Goal: Use online tool/utility: Utilize a website feature to perform a specific function

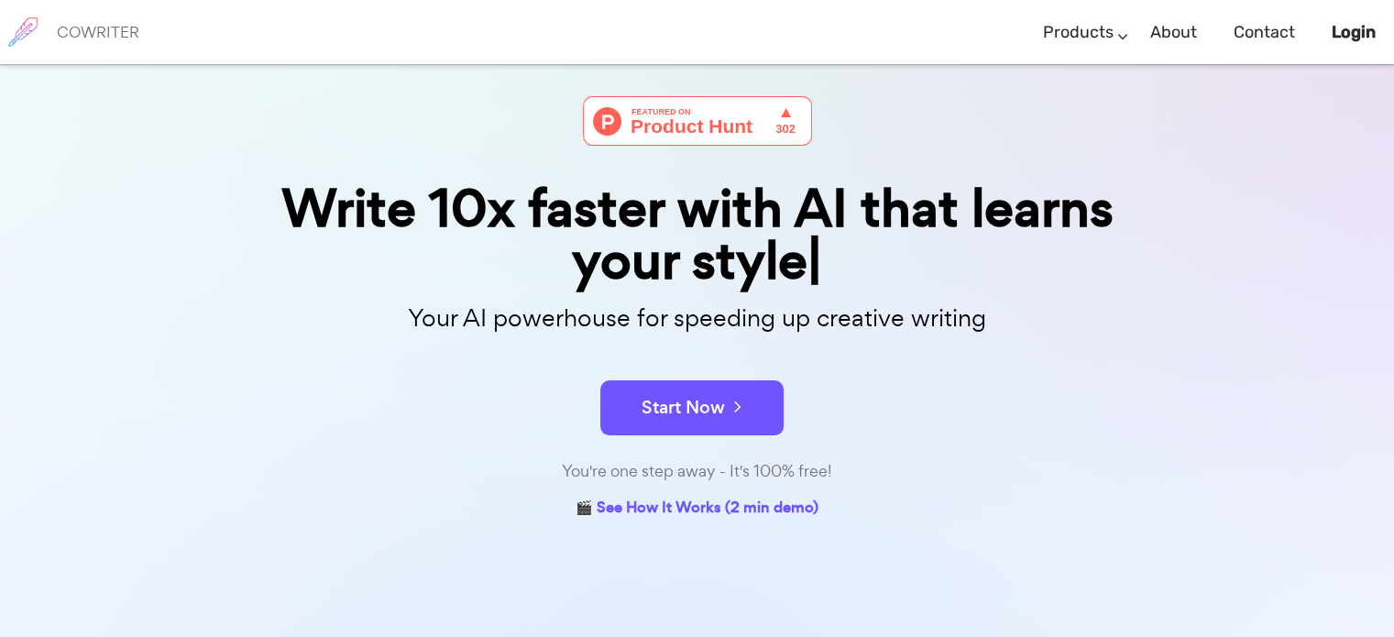
scroll to position [92, 0]
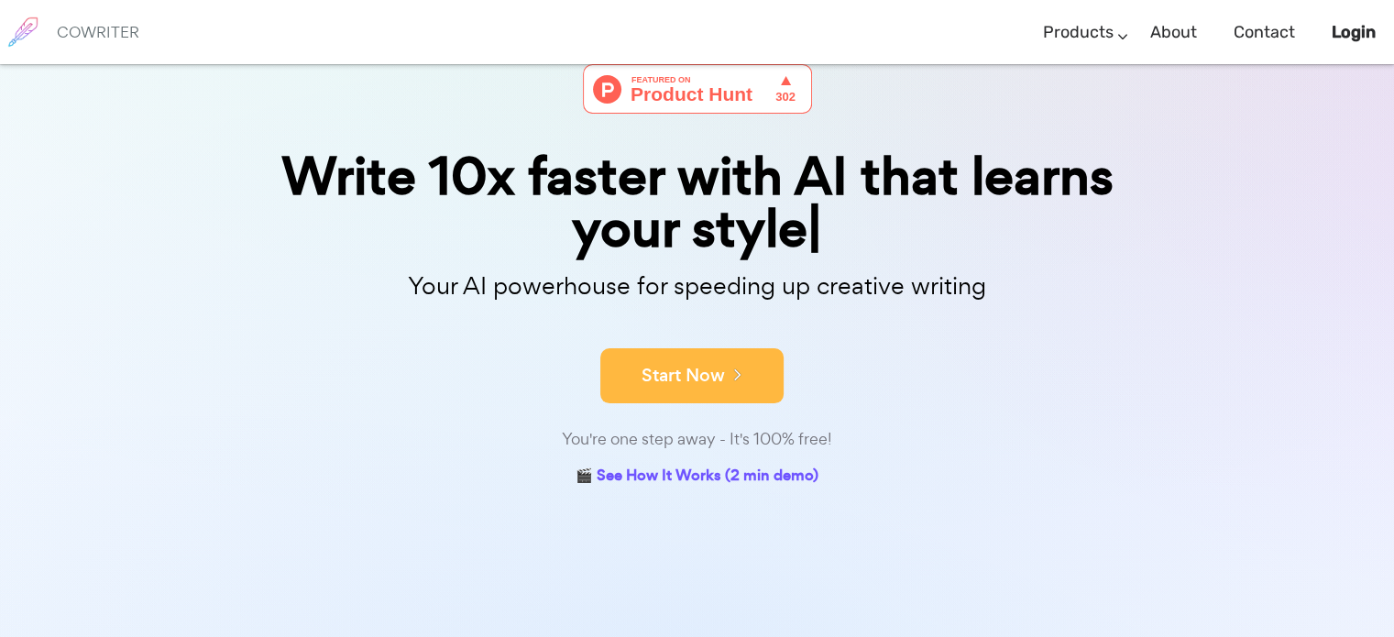
click at [705, 372] on button "Start Now" at bounding box center [691, 375] width 183 height 55
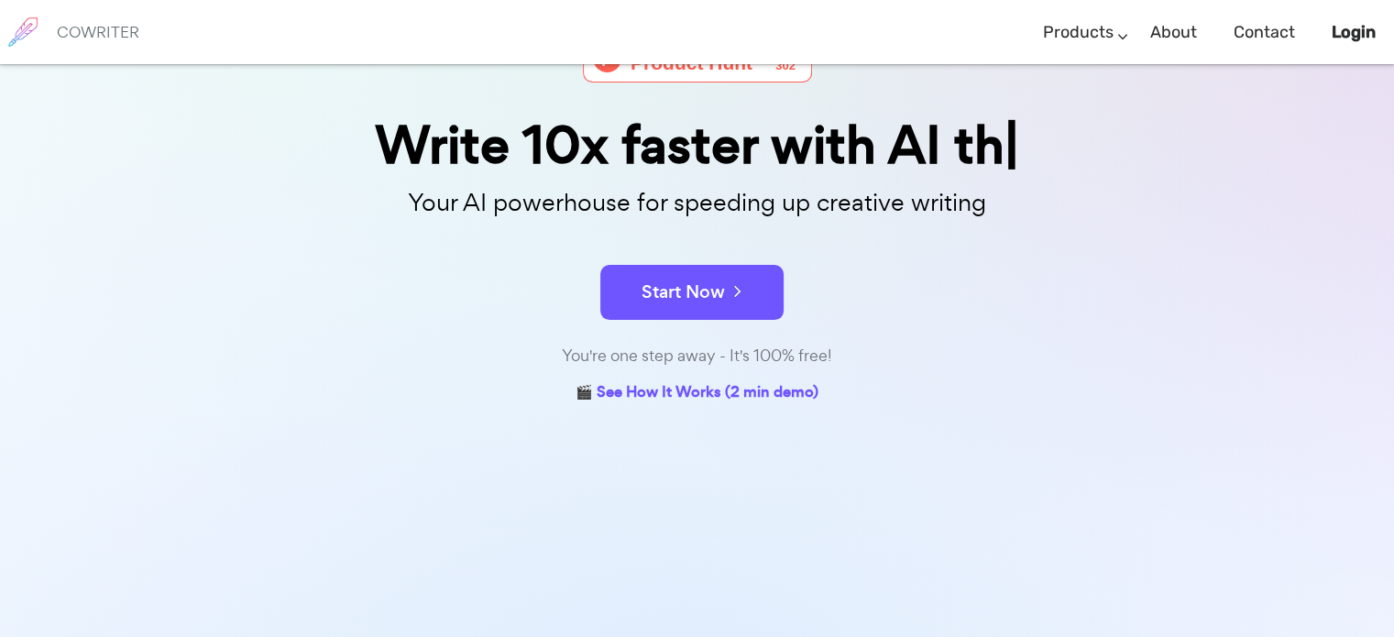
scroll to position [183, 0]
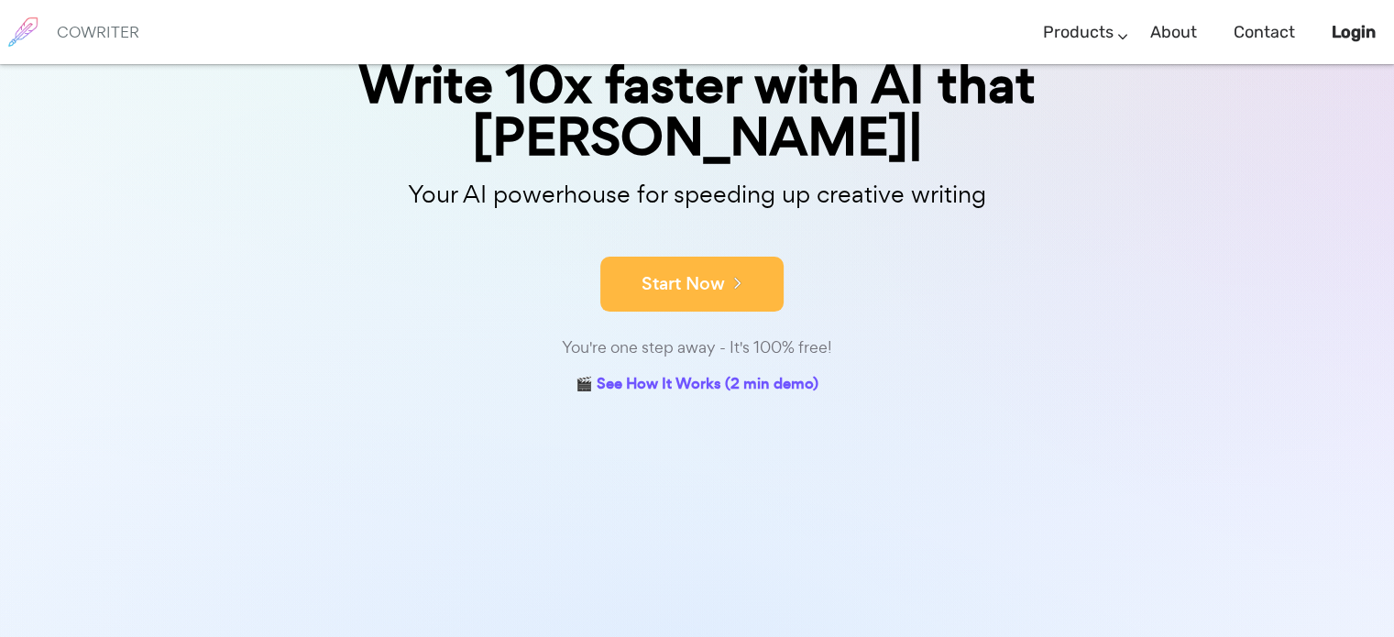
click at [644, 257] on button "Start Now" at bounding box center [691, 284] width 183 height 55
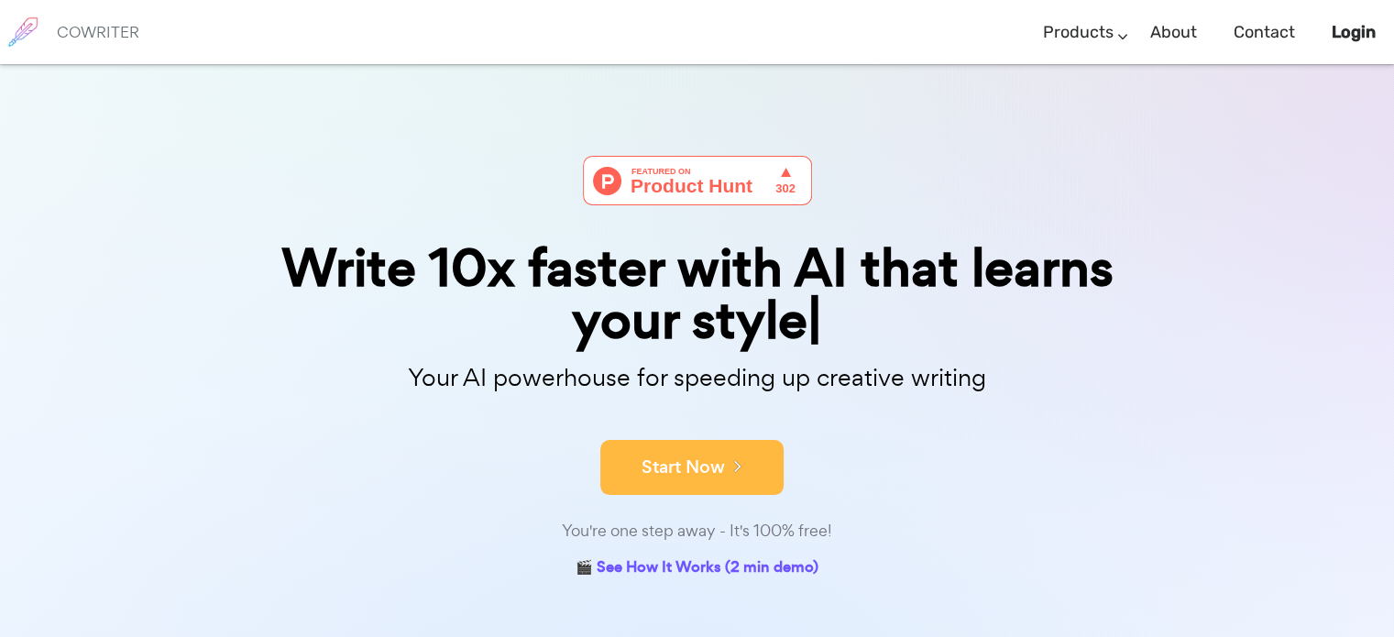
click at [717, 468] on button "Start Now" at bounding box center [691, 467] width 183 height 55
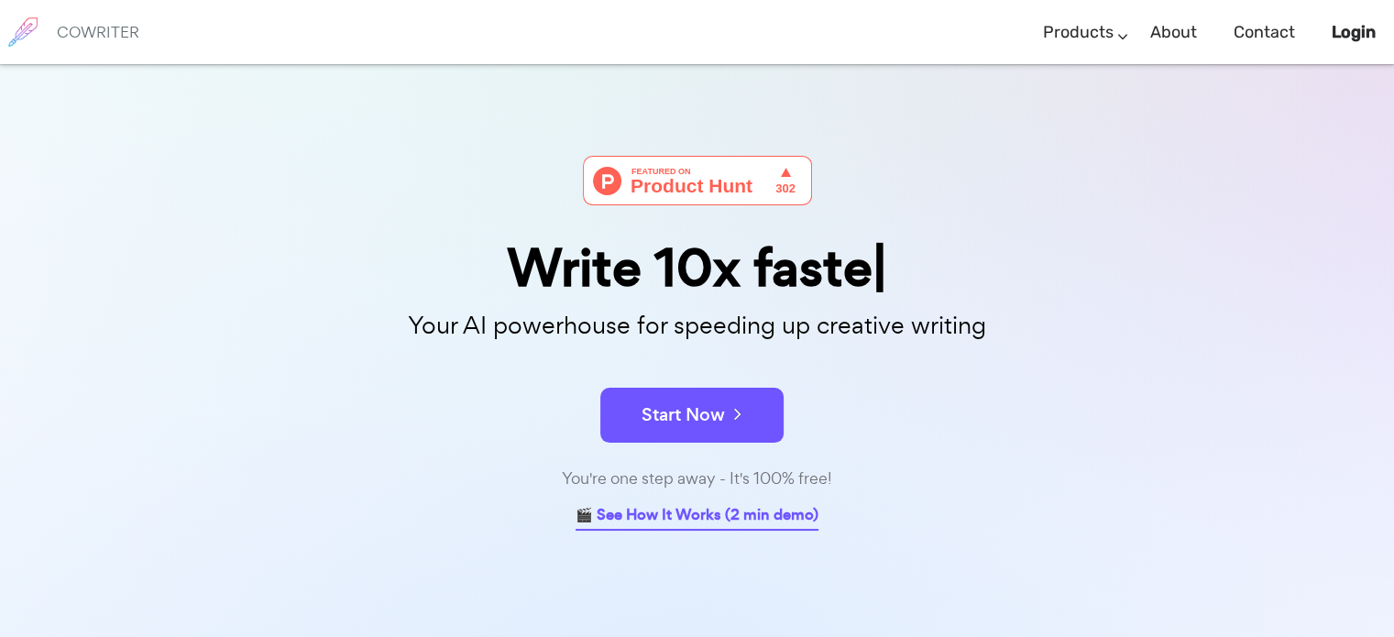
click at [695, 519] on link "🎬 See How It Works (2 min demo)" at bounding box center [696, 516] width 243 height 28
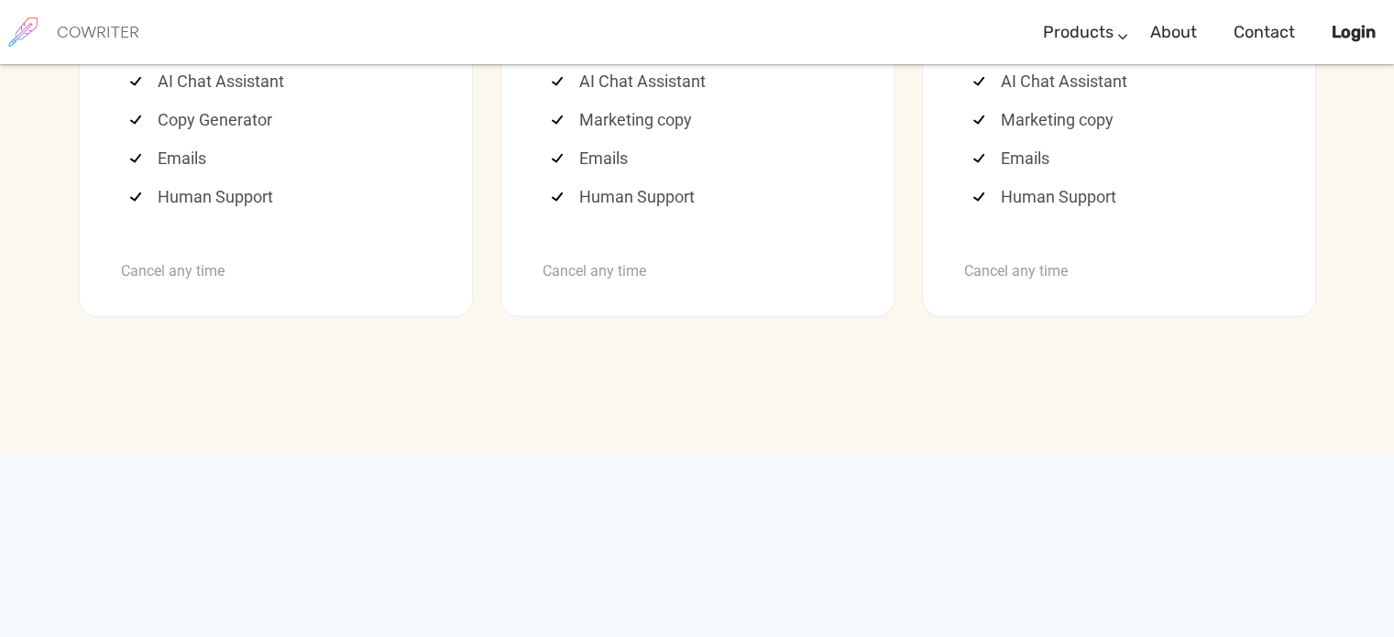
scroll to position [5095, 0]
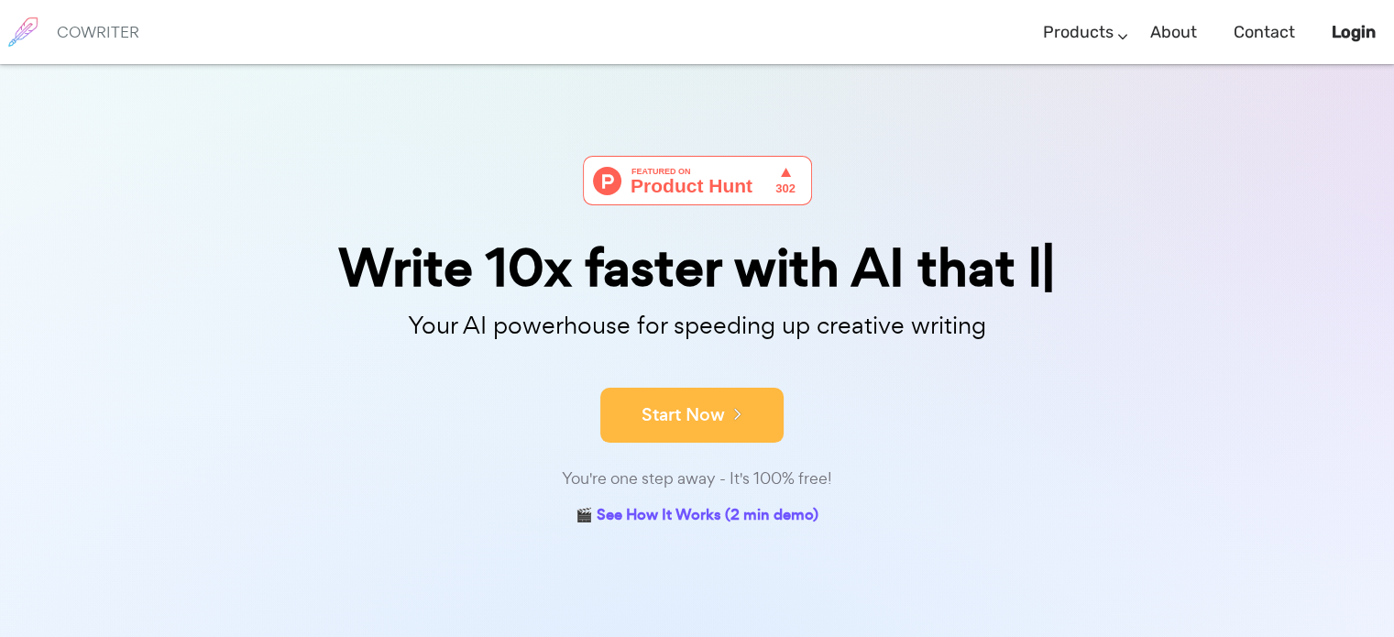
click at [685, 416] on button "Start Now" at bounding box center [691, 415] width 183 height 55
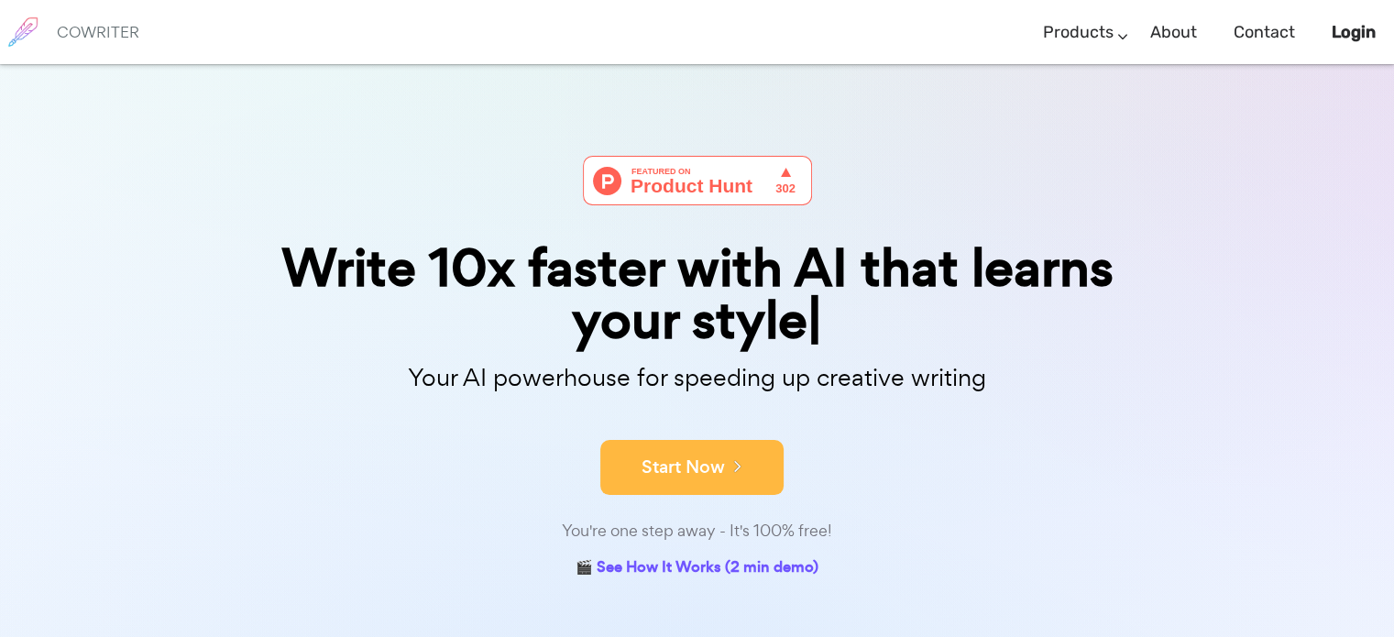
click at [668, 464] on button "Start Now" at bounding box center [691, 467] width 183 height 55
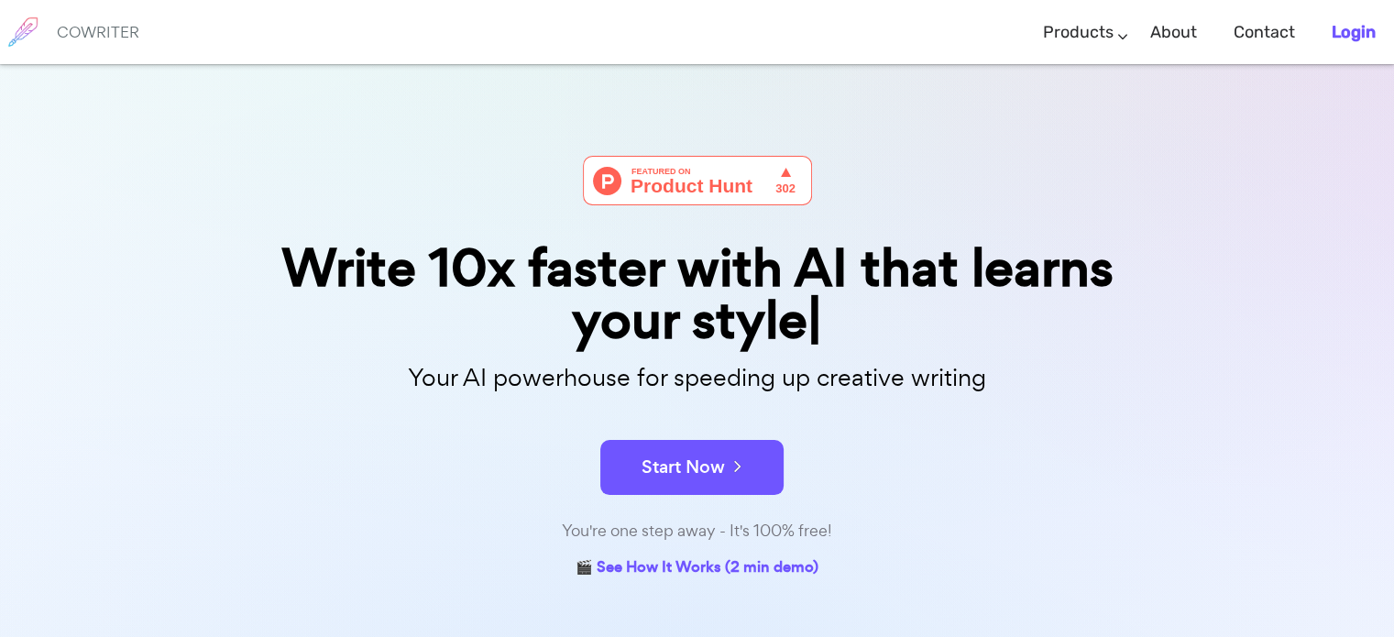
click at [1351, 25] on b "Login" at bounding box center [1354, 32] width 44 height 20
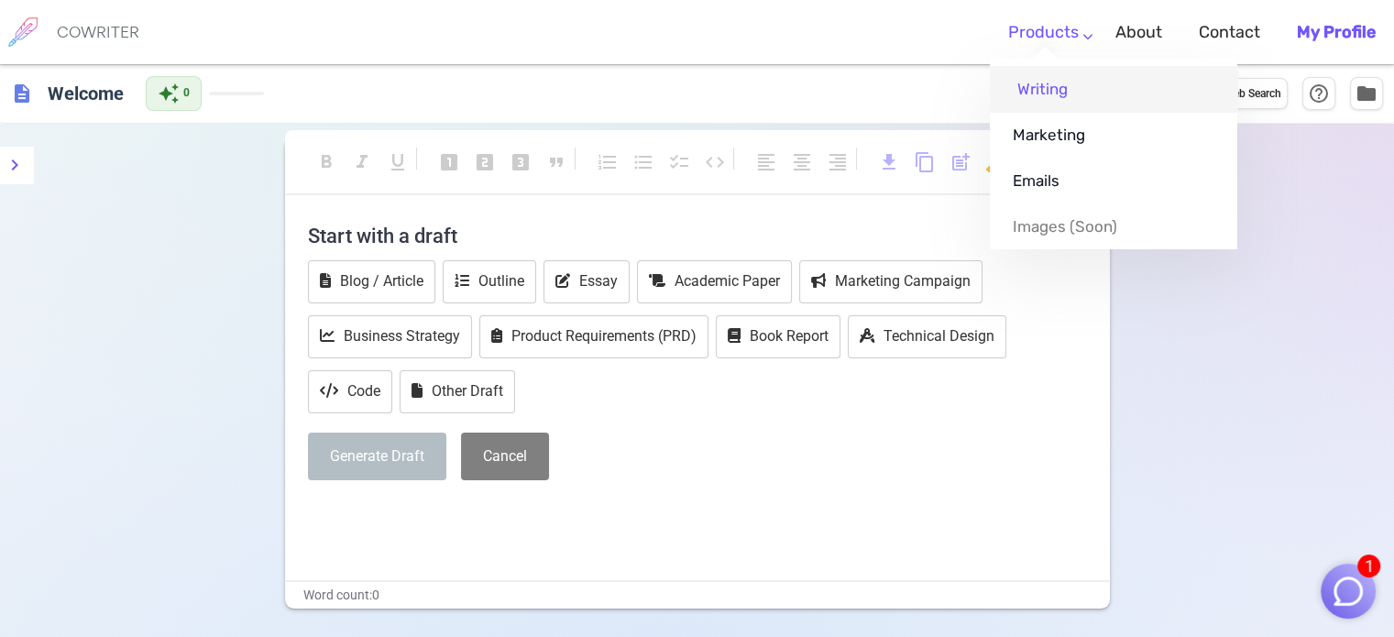
click at [1057, 91] on link "Writing" at bounding box center [1113, 89] width 247 height 46
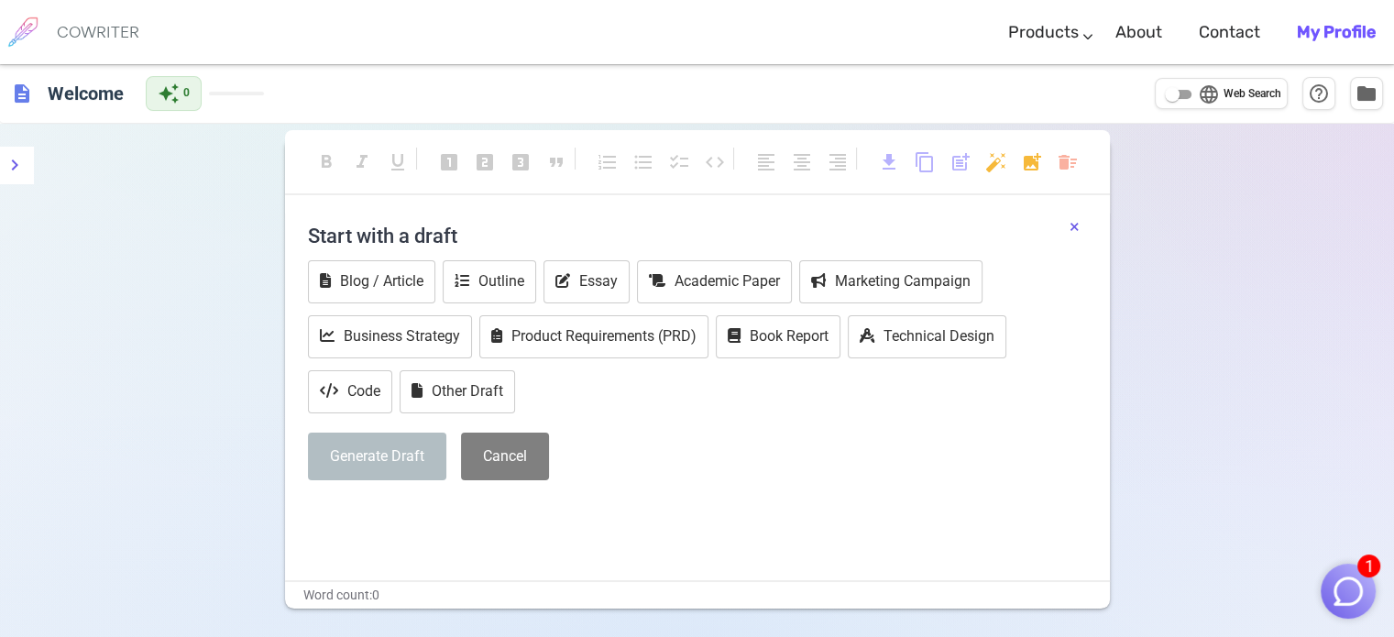
click at [1073, 226] on button "×" at bounding box center [1074, 227] width 10 height 27
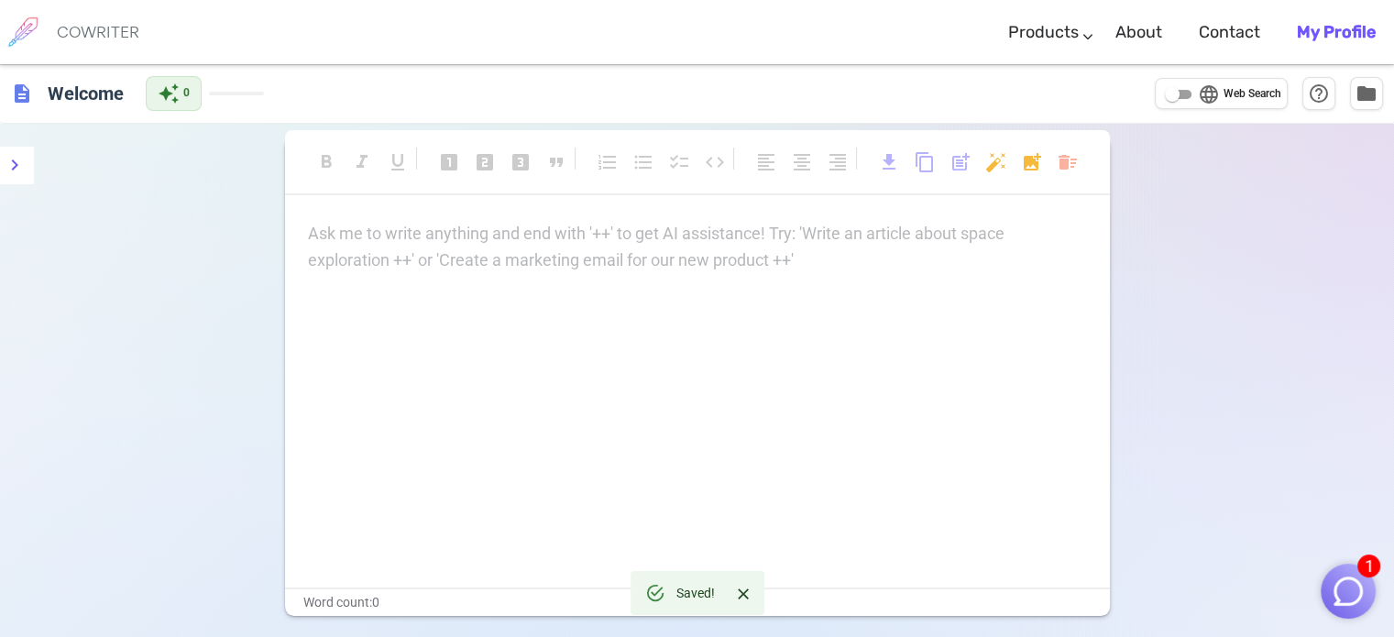
click at [473, 250] on div "Ask me to write anything and end with '++' to get AI assistance! Try: 'Write an…" at bounding box center [697, 247] width 779 height 53
